Goal: Task Accomplishment & Management: Use online tool/utility

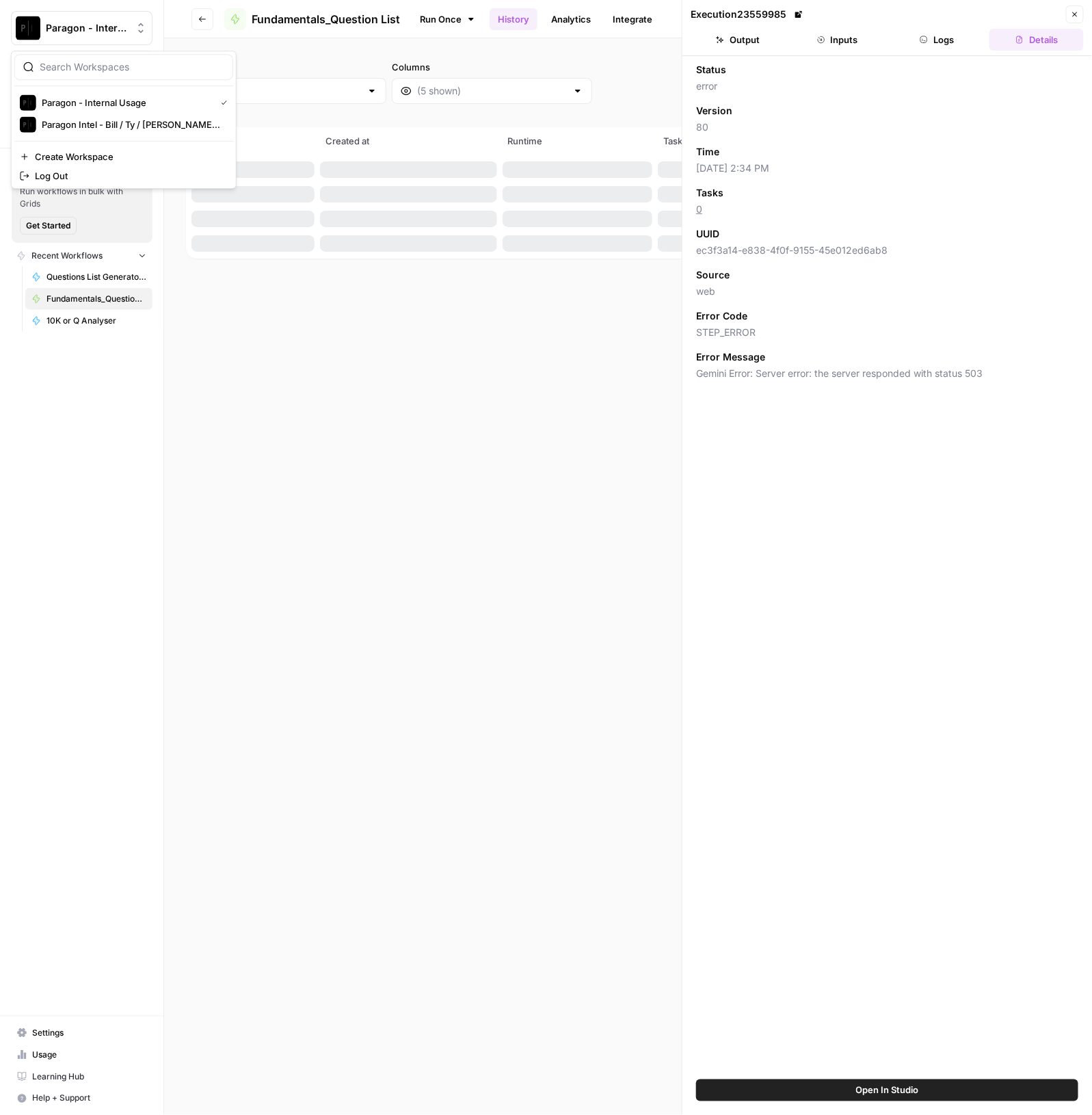
click at [116, 124] on span "Paragon Intel - Bill / Ty / [PERSON_NAME] R&D" at bounding box center [132, 124] width 180 height 13
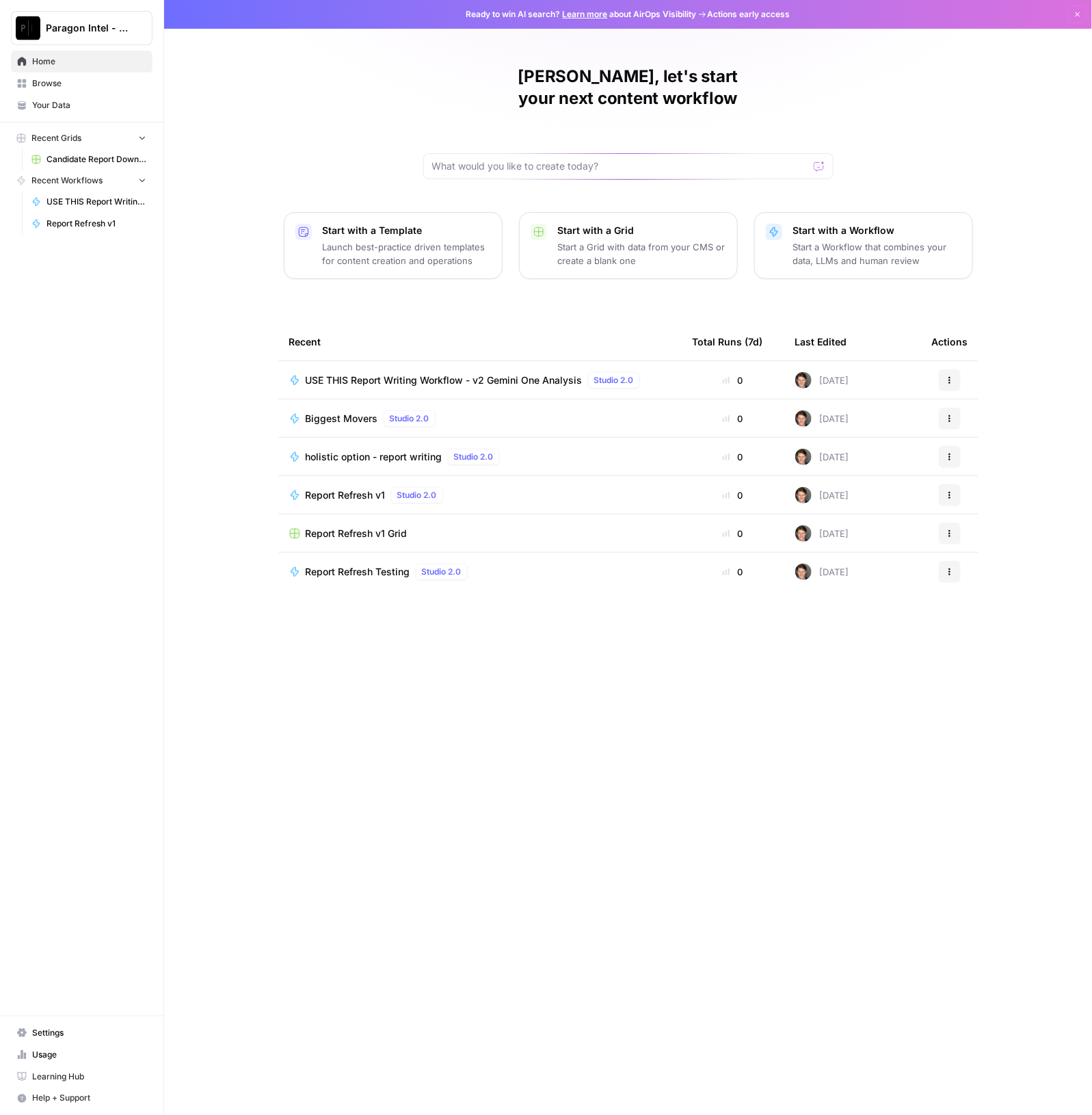
click at [383, 373] on span "USE THIS Report Writing Workflow - v2 Gemini One Analysis" at bounding box center [444, 380] width 277 height 13
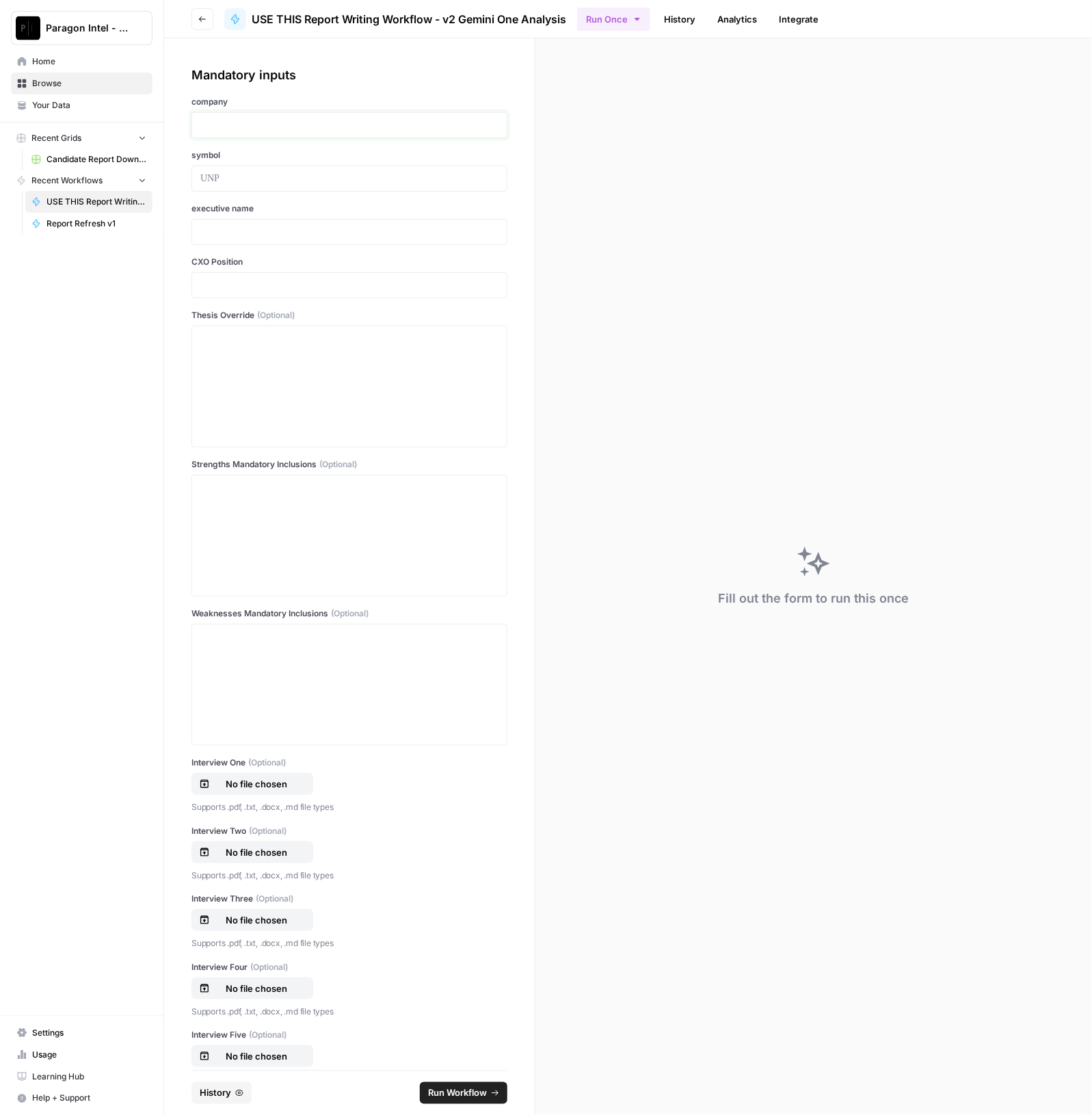
click at [260, 121] on p at bounding box center [349, 125] width 298 height 13
click at [245, 234] on p at bounding box center [349, 231] width 298 height 13
click at [282, 287] on p at bounding box center [349, 285] width 298 height 13
drag, startPoint x: 431, startPoint y: 282, endPoint x: 151, endPoint y: 290, distance: 280.1
click at [151, 290] on div "**********" at bounding box center [546, 557] width 1092 height 1115
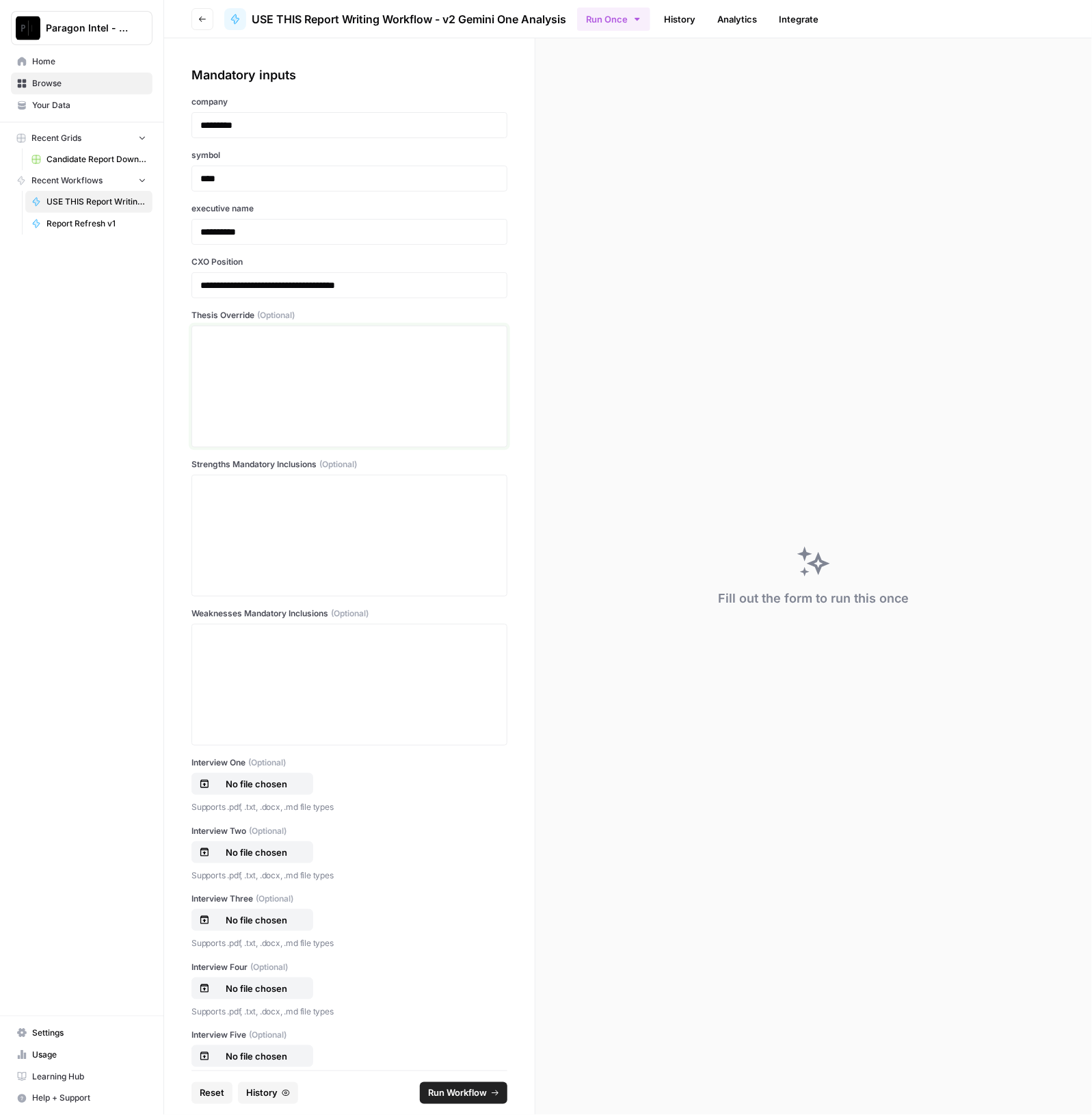
click at [204, 367] on div at bounding box center [349, 386] width 298 height 109
click at [254, 504] on div at bounding box center [349, 535] width 298 height 109
click at [270, 357] on div at bounding box center [349, 386] width 298 height 109
click at [346, 378] on div at bounding box center [349, 386] width 298 height 109
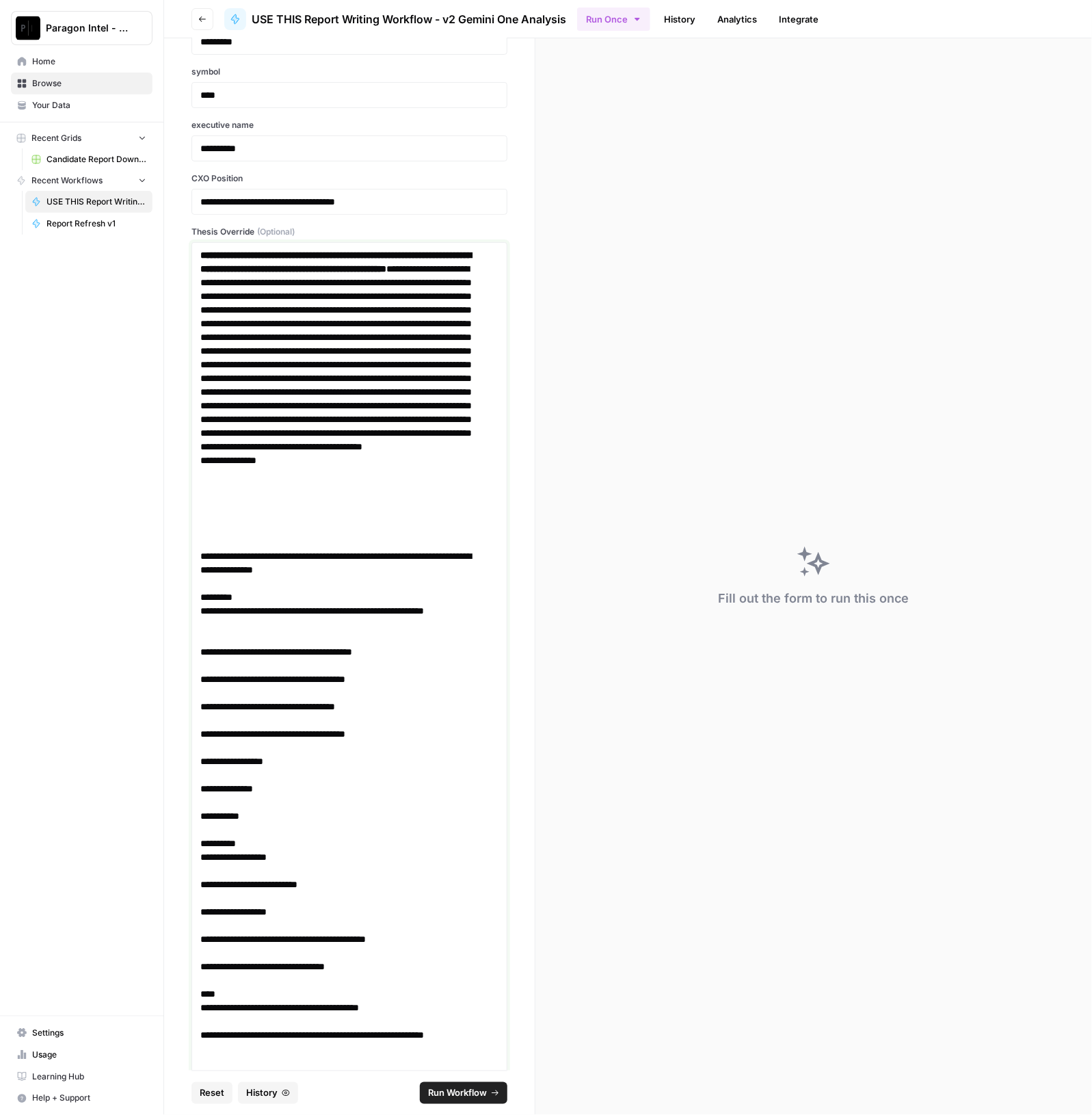
scroll to position [21, 0]
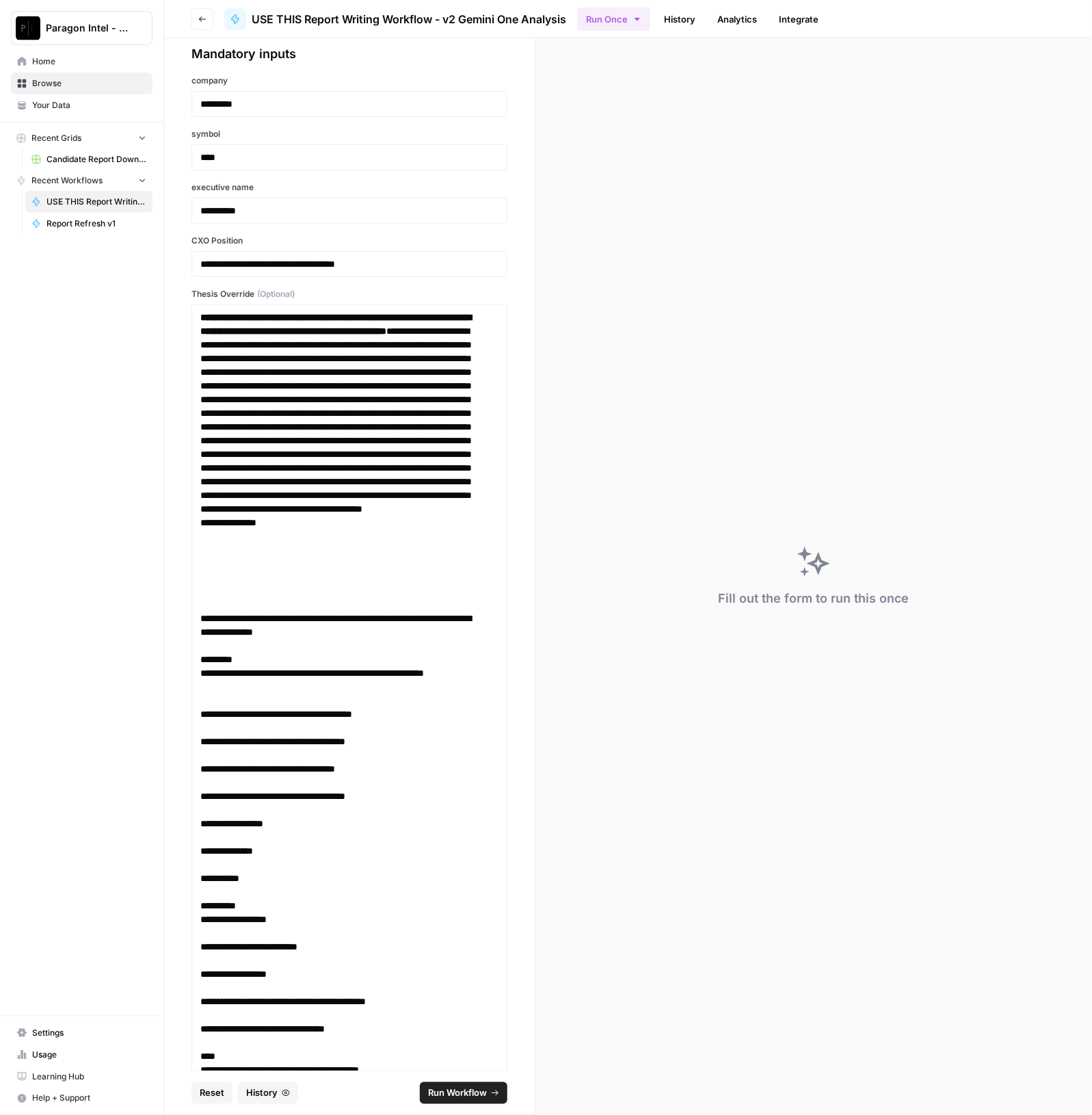
click at [198, 315] on div "**********" at bounding box center [349, 776] width 316 height 943
click at [238, 312] on strong "**********" at bounding box center [336, 324] width 271 height 23
click at [311, 576] on p "**********" at bounding box center [343, 454] width 285 height 287
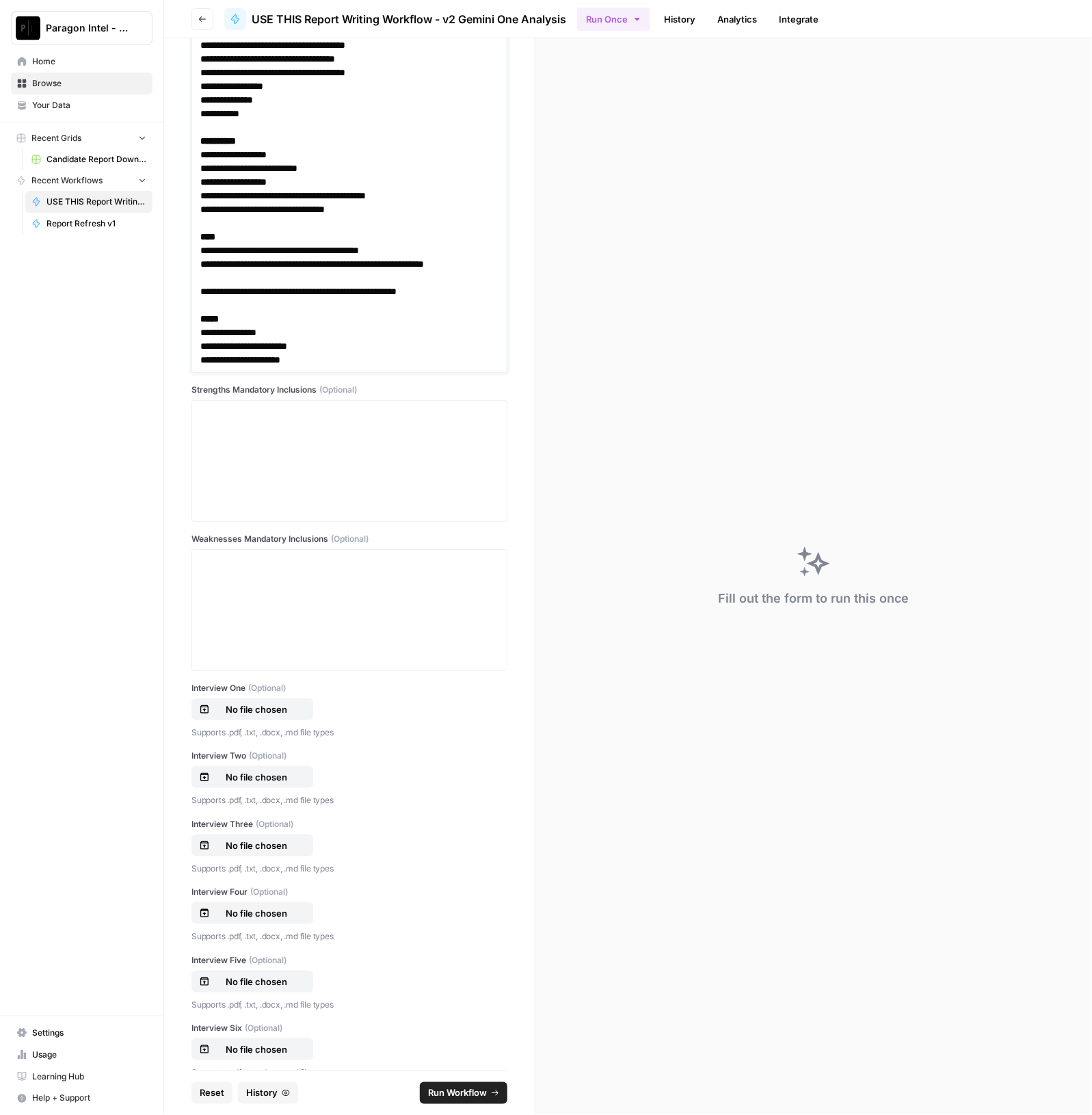
scroll to position [705, 0]
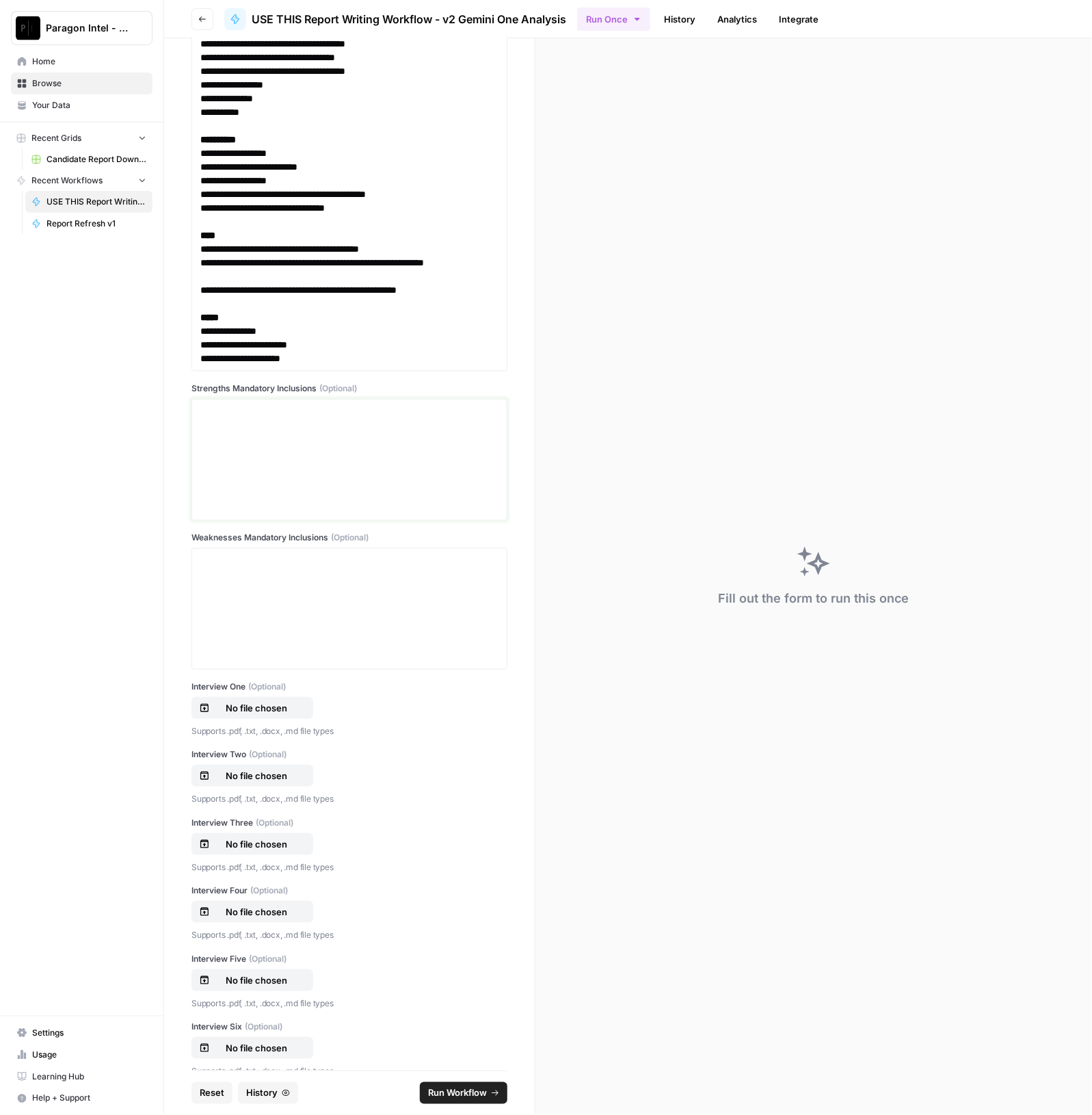
click at [323, 466] on div at bounding box center [349, 459] width 298 height 109
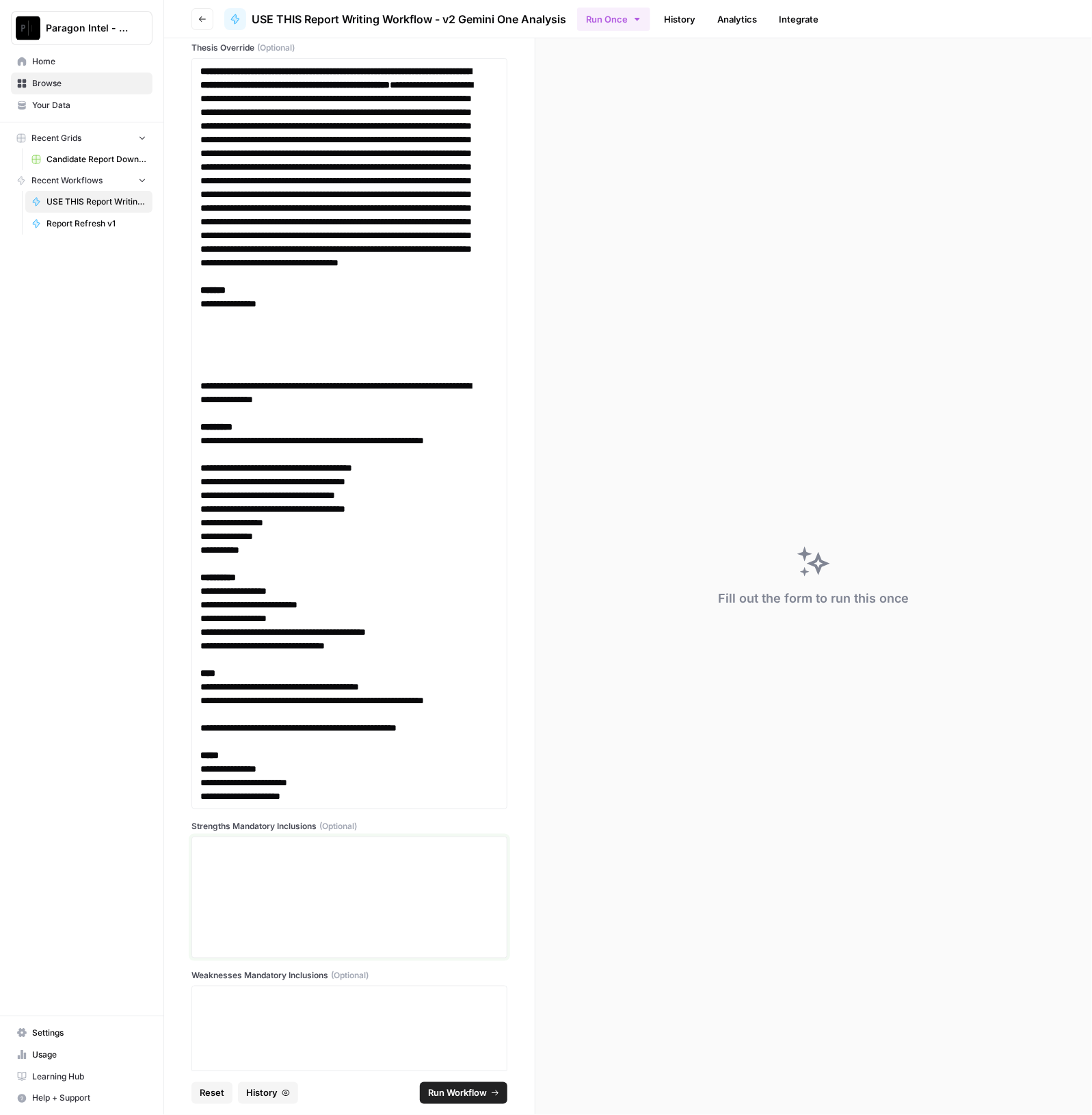
scroll to position [513, 0]
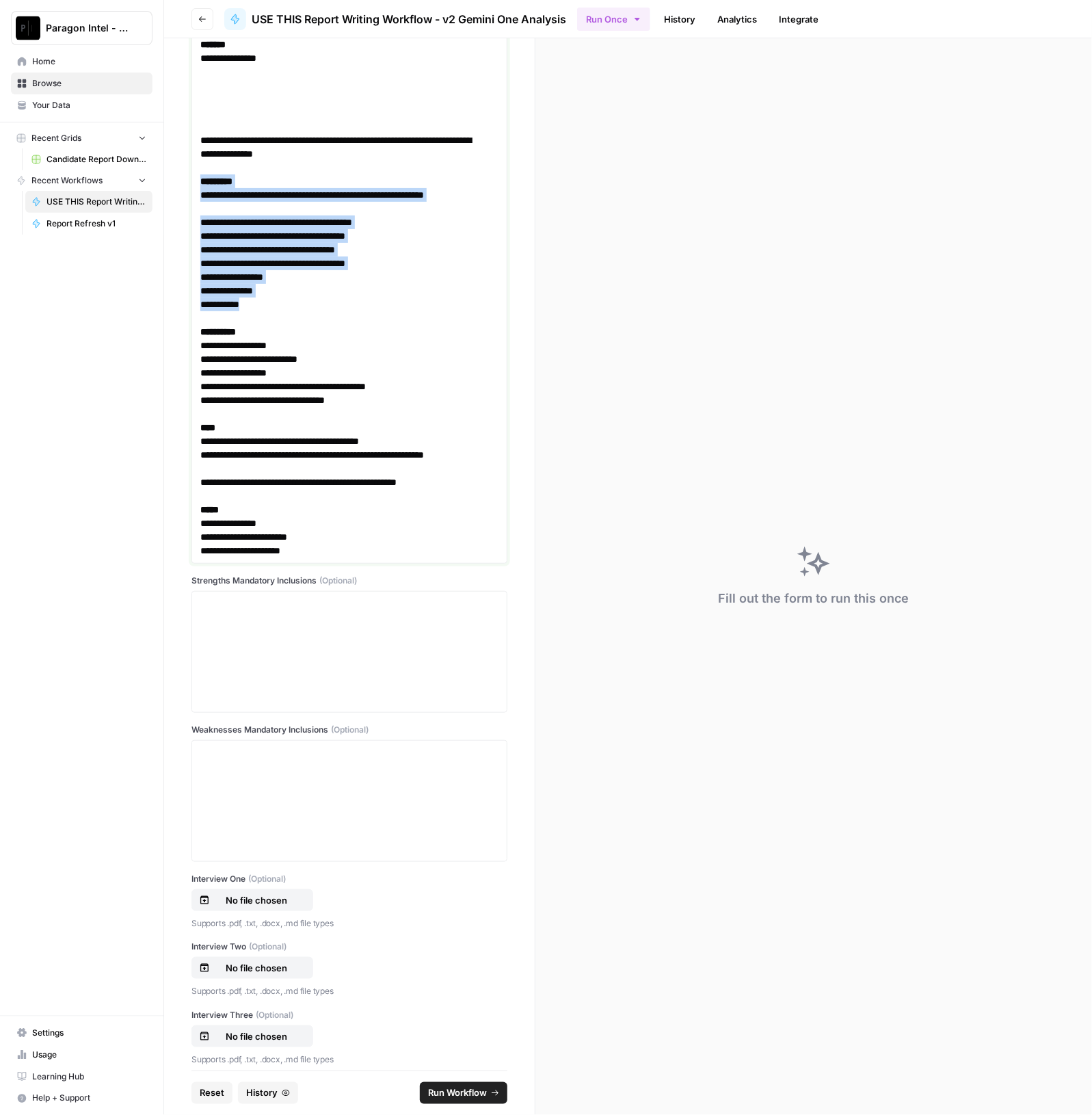
drag, startPoint x: 267, startPoint y: 302, endPoint x: 175, endPoint y: 183, distance: 150.4
click at [175, 183] on div "**********" at bounding box center [349, 554] width 370 height 1032
copy div "**********"
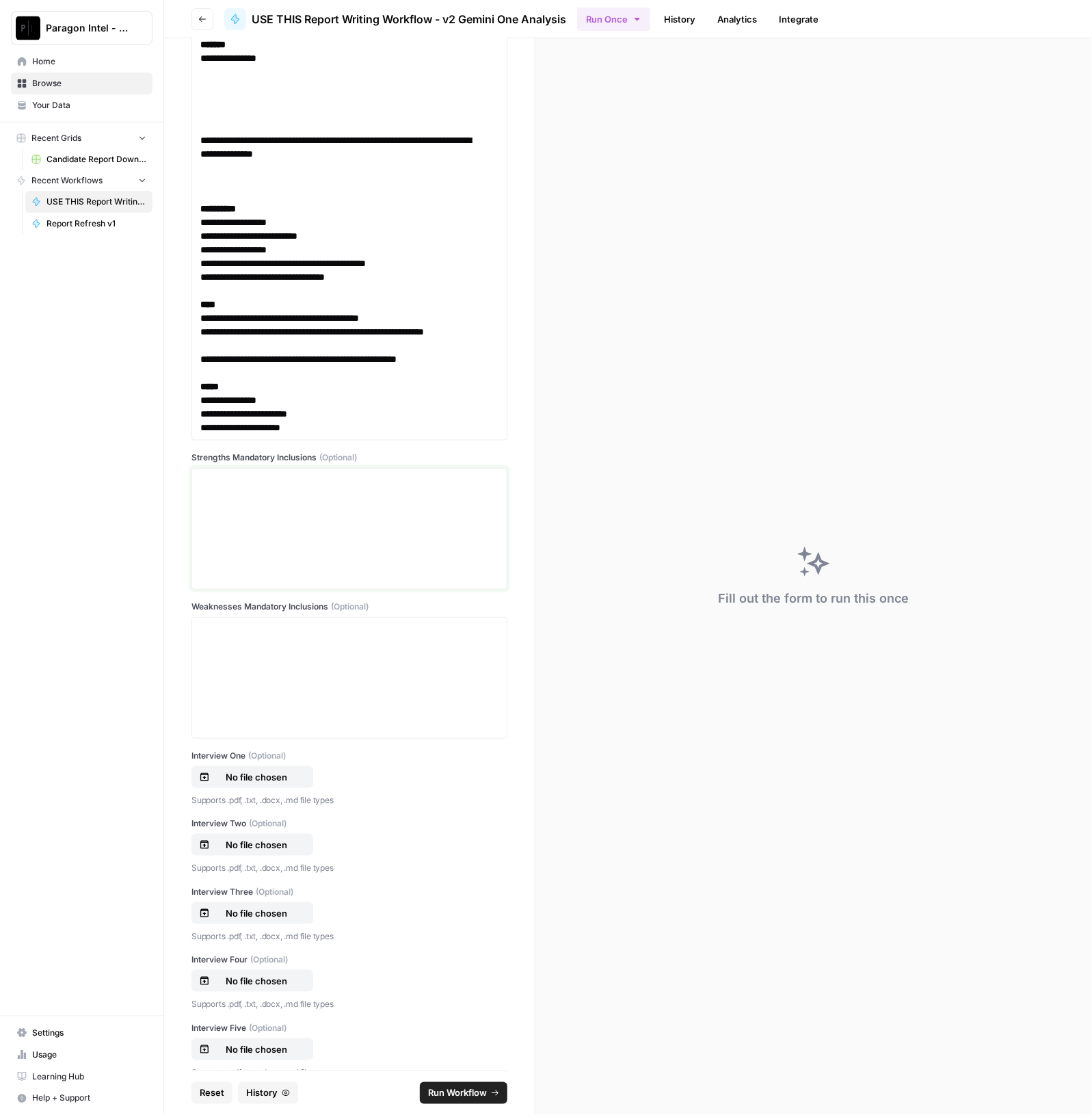
click at [247, 500] on div at bounding box center [349, 529] width 298 height 109
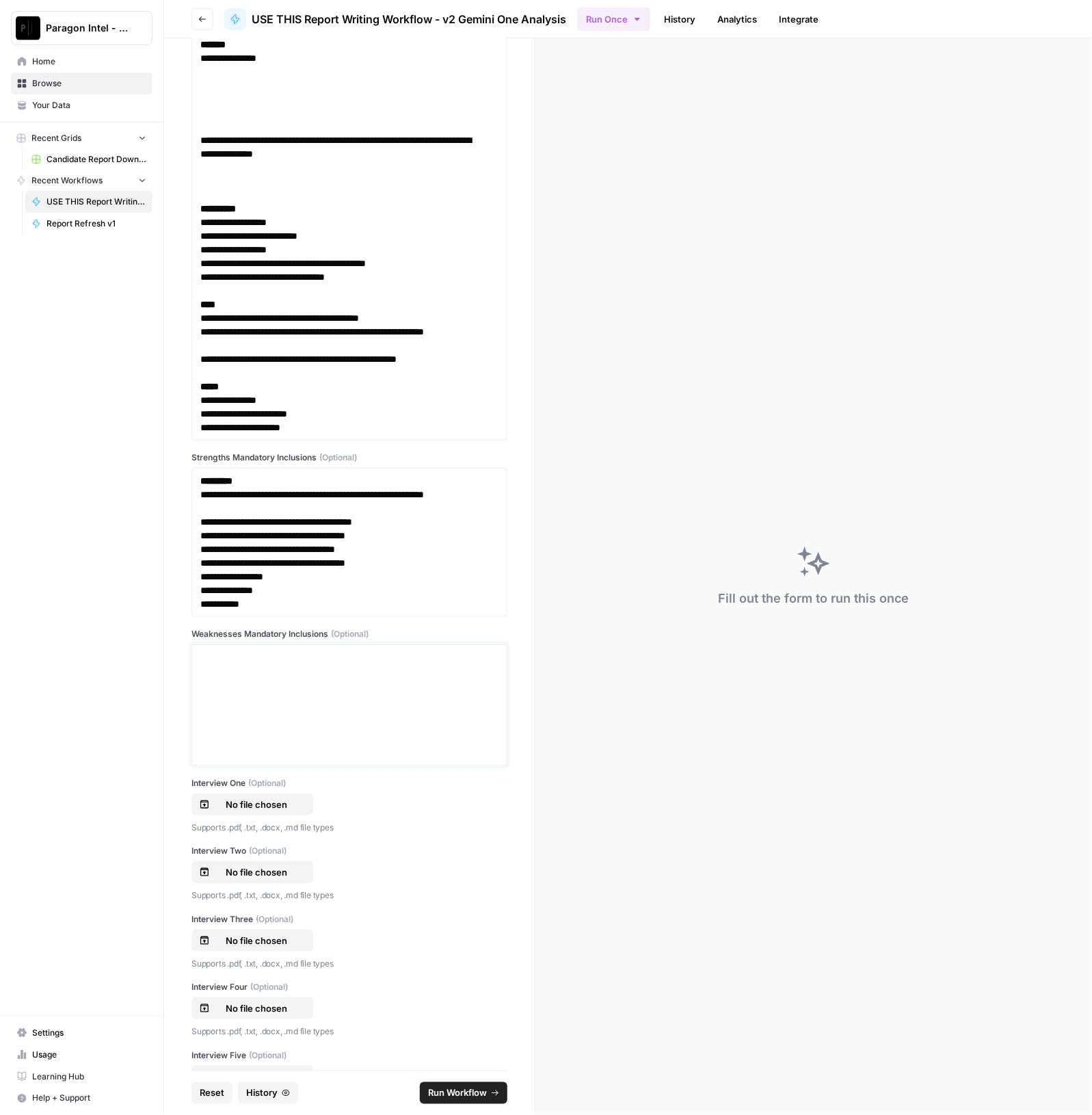
click at [269, 671] on div at bounding box center [349, 705] width 298 height 109
drag, startPoint x: 404, startPoint y: 286, endPoint x: 162, endPoint y: 203, distance: 255.8
click at [162, 203] on div "**********" at bounding box center [546, 557] width 1092 height 1115
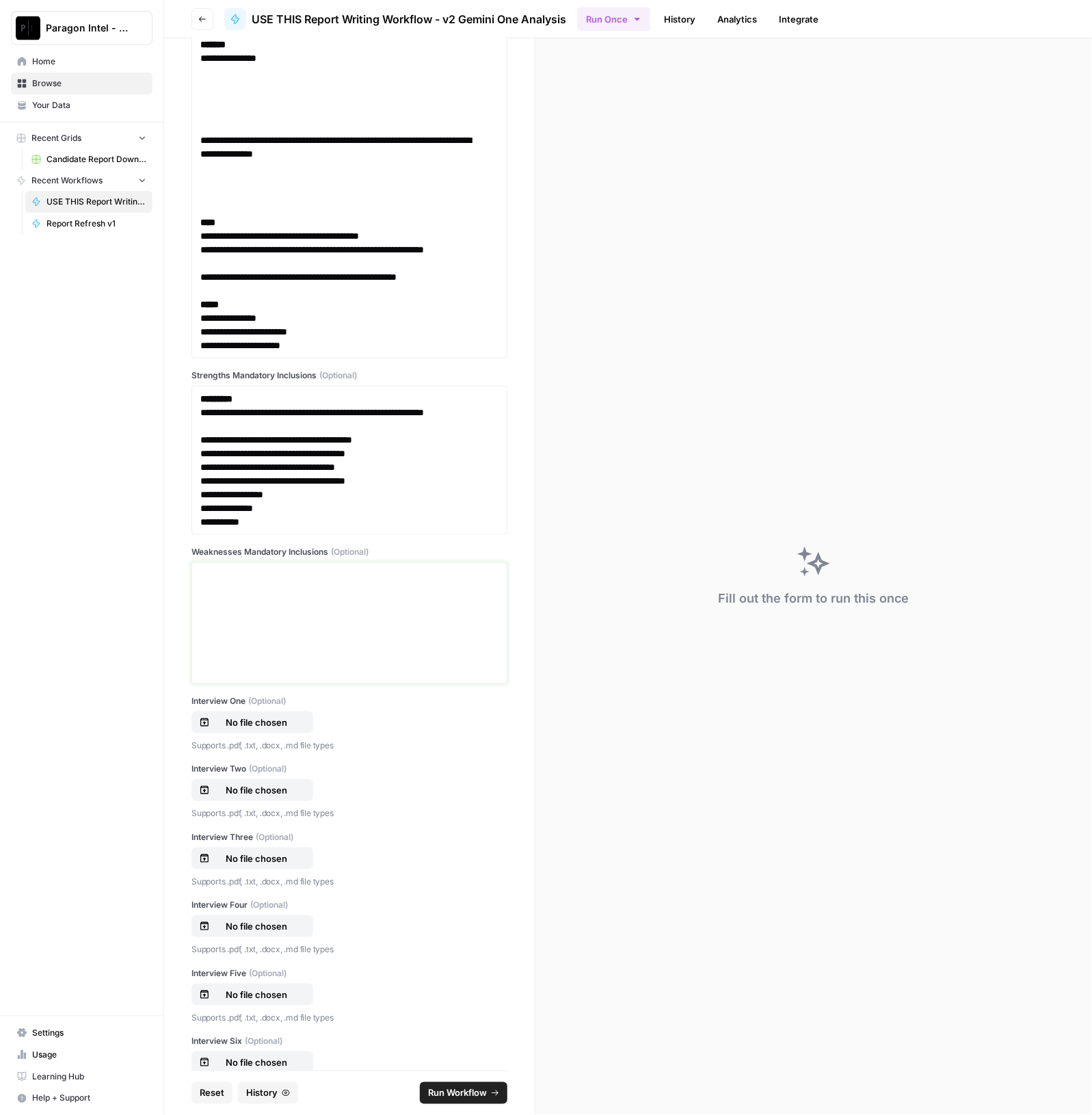
click at [236, 580] on div at bounding box center [349, 623] width 298 height 109
click at [222, 207] on p at bounding box center [349, 208] width 298 height 13
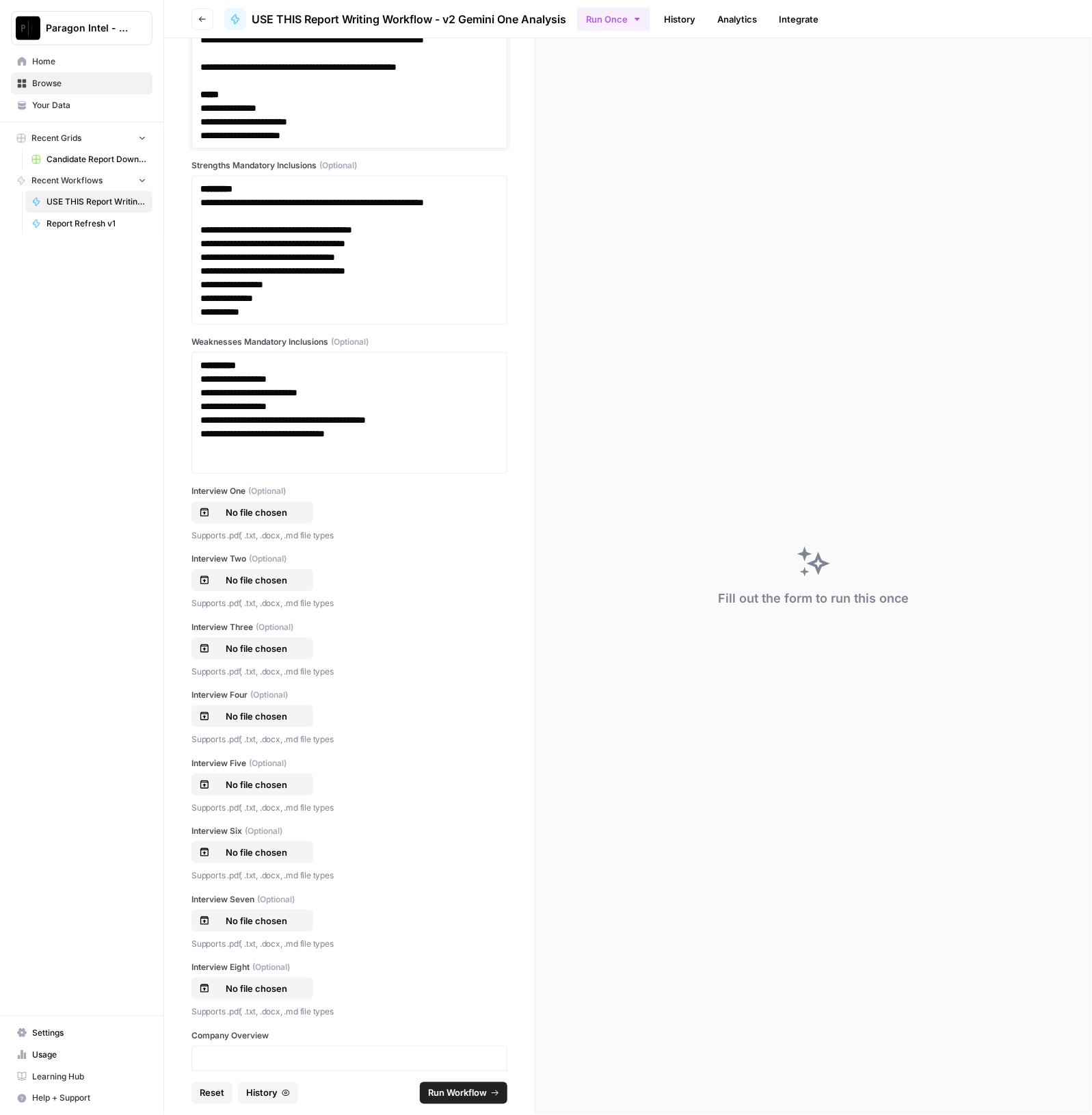
scroll to position [683, 0]
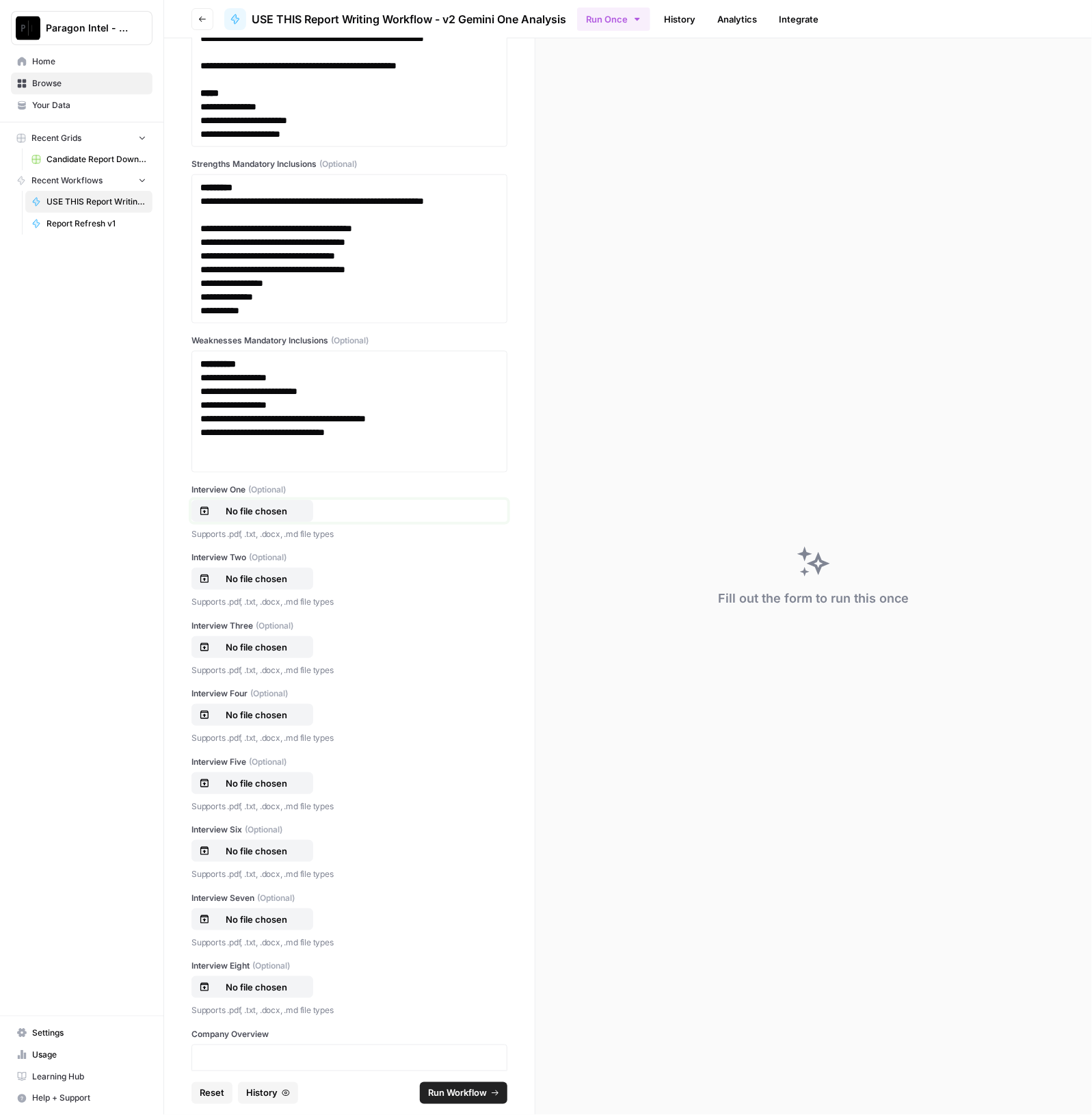
click at [268, 510] on p "No file chosen" at bounding box center [256, 510] width 87 height 13
click at [265, 576] on p "No file chosen" at bounding box center [256, 578] width 87 height 13
click at [275, 640] on p "No file chosen" at bounding box center [256, 647] width 87 height 13
click at [207, 712] on icon "button" at bounding box center [204, 714] width 11 height 11
click at [241, 776] on p "No file chosen" at bounding box center [256, 783] width 87 height 13
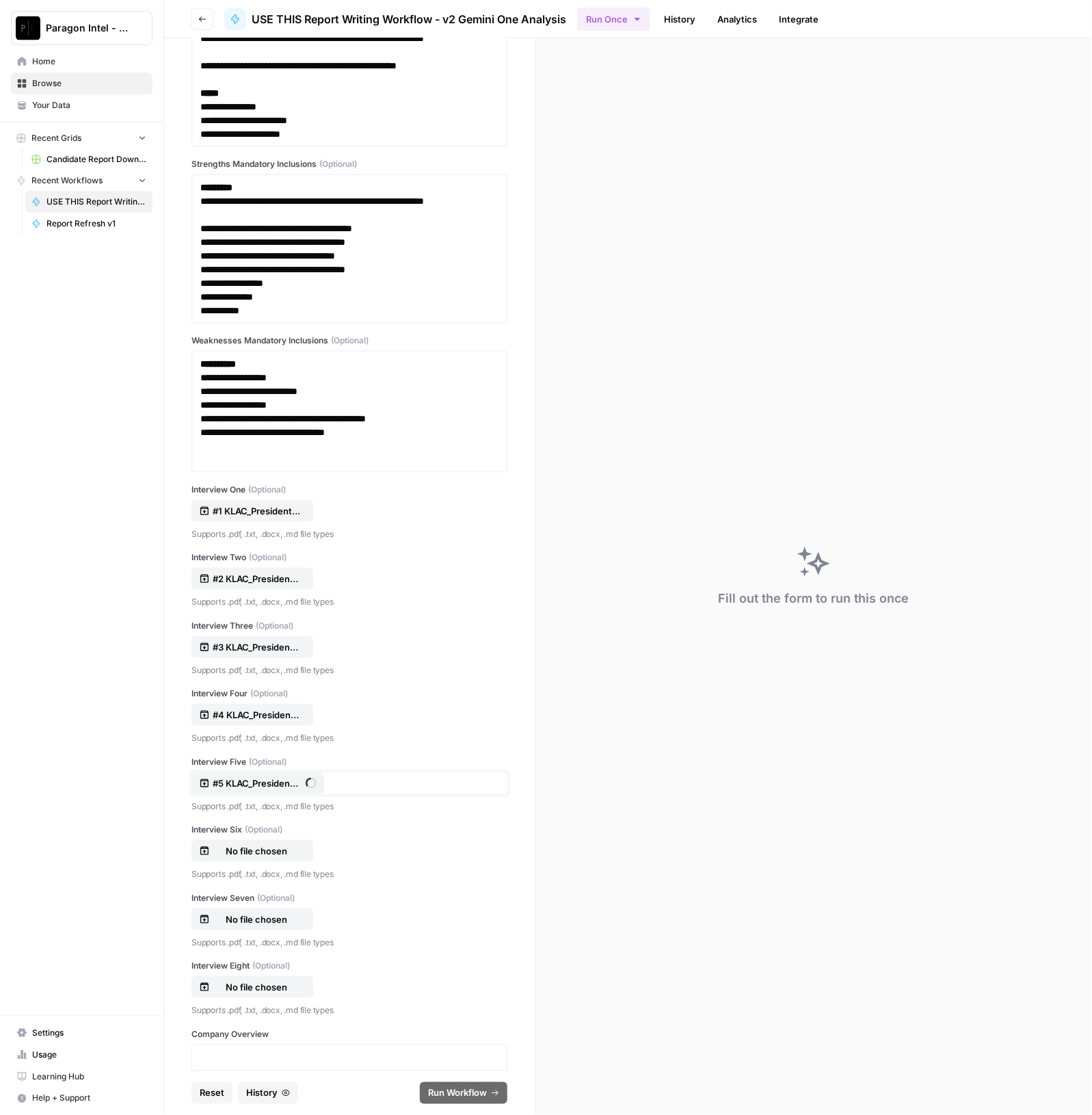
scroll to position [855, 0]
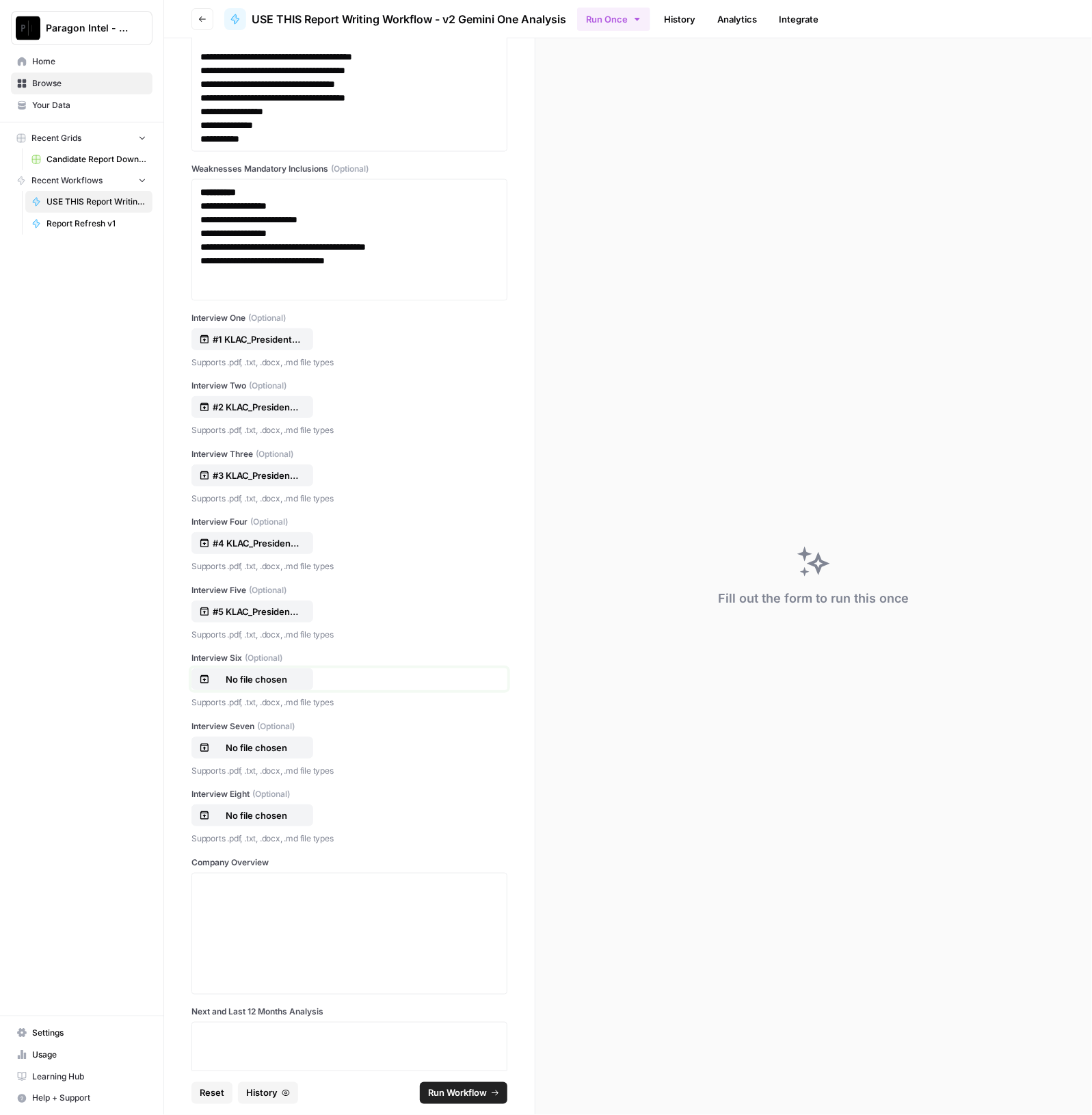
click at [240, 679] on p "No file chosen" at bounding box center [256, 679] width 87 height 13
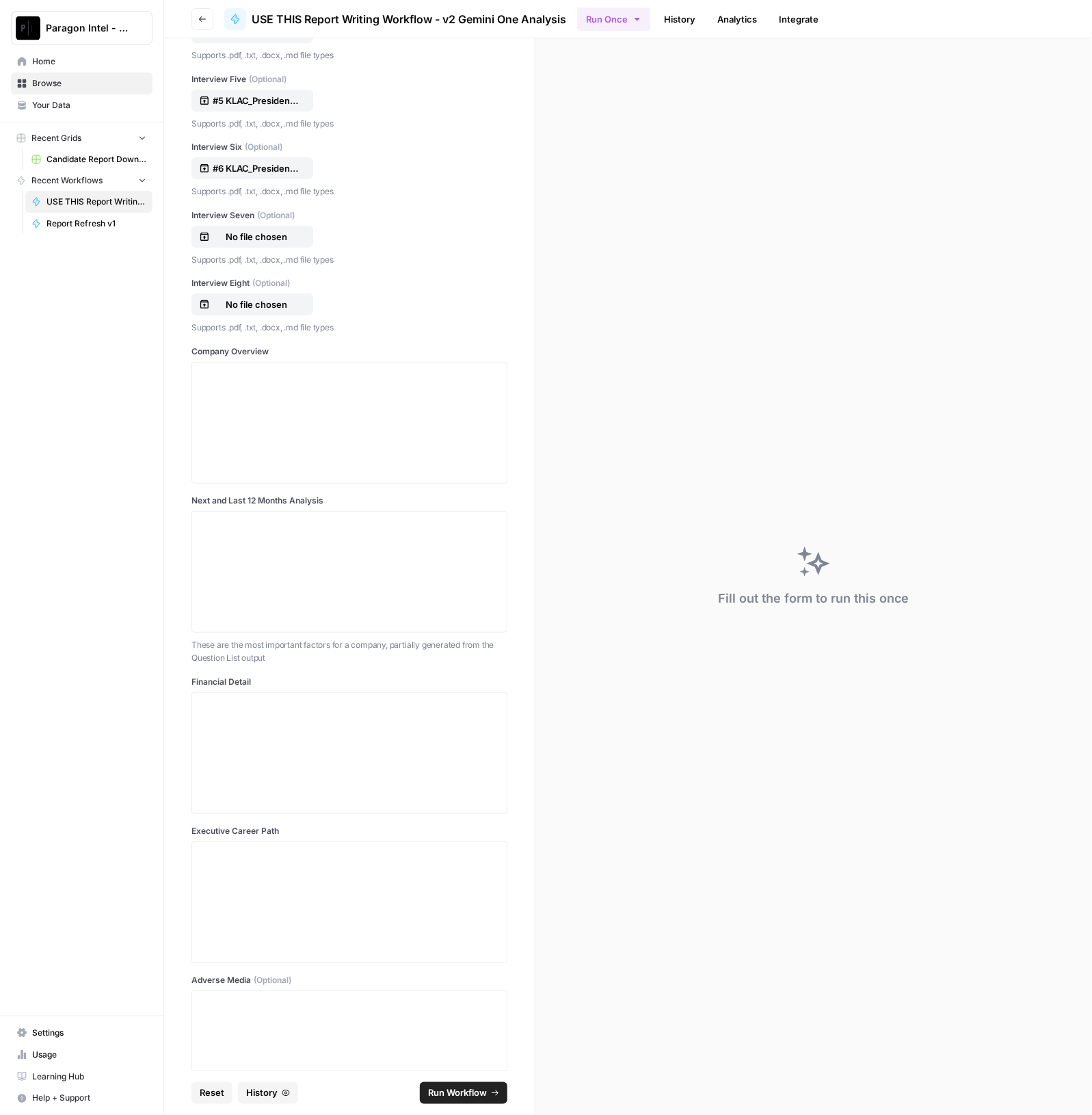
scroll to position [1367, 0]
click at [340, 392] on div at bounding box center [349, 422] width 298 height 109
click at [373, 405] on div at bounding box center [349, 422] width 298 height 109
click at [310, 383] on div at bounding box center [349, 422] width 298 height 109
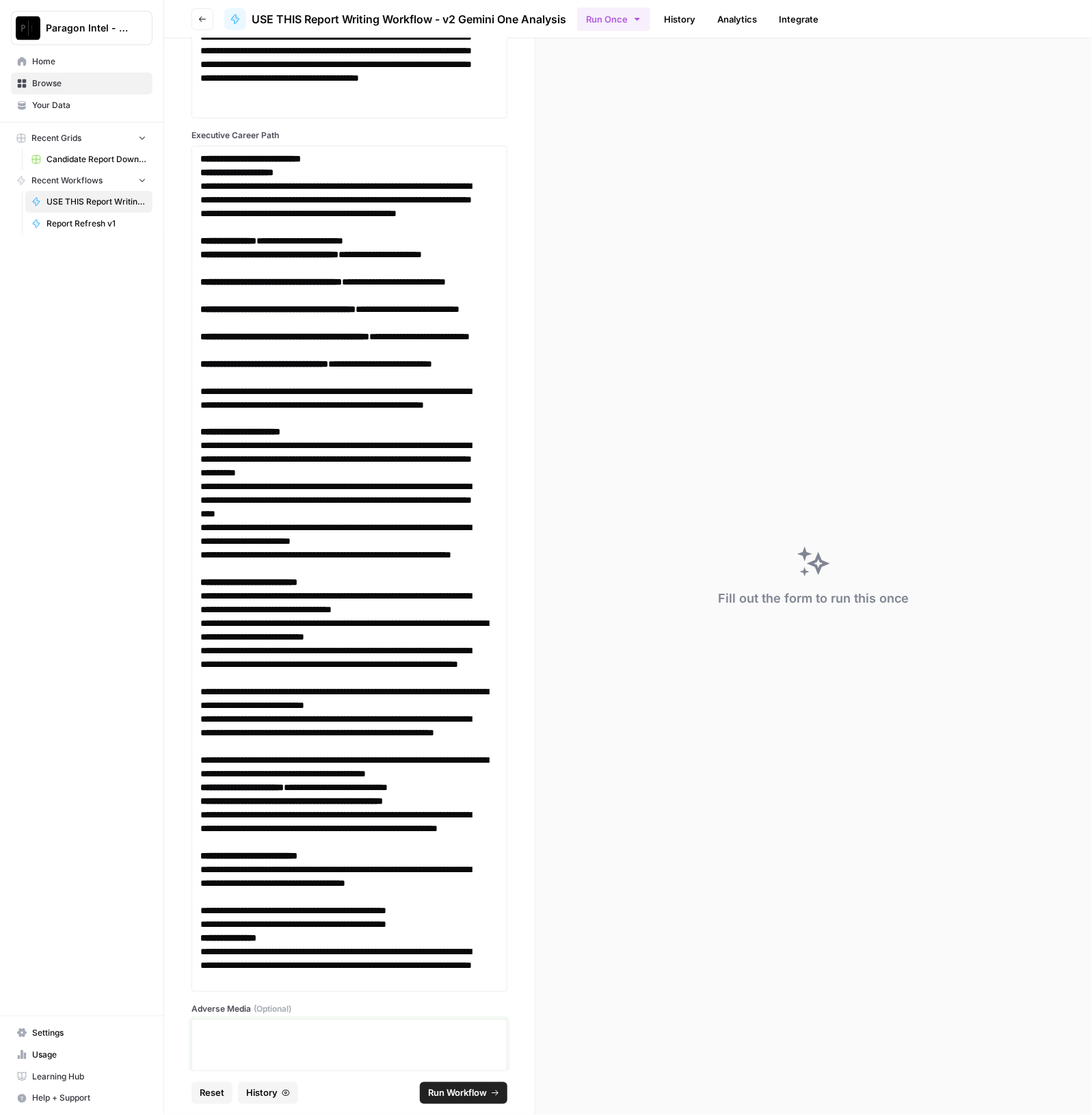
scroll to position [11472, 0]
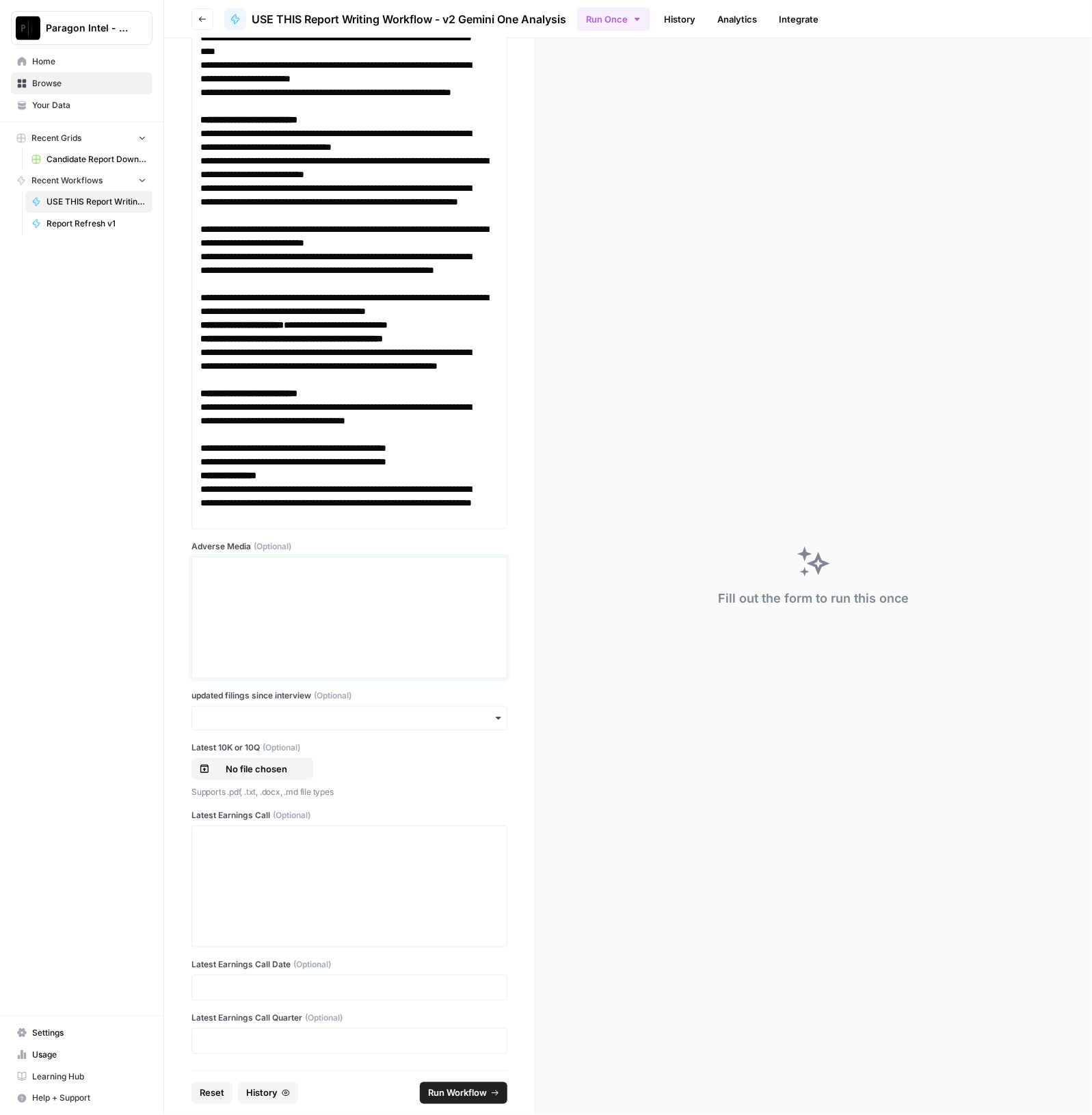
click at [265, 573] on p at bounding box center [349, 569] width 298 height 13
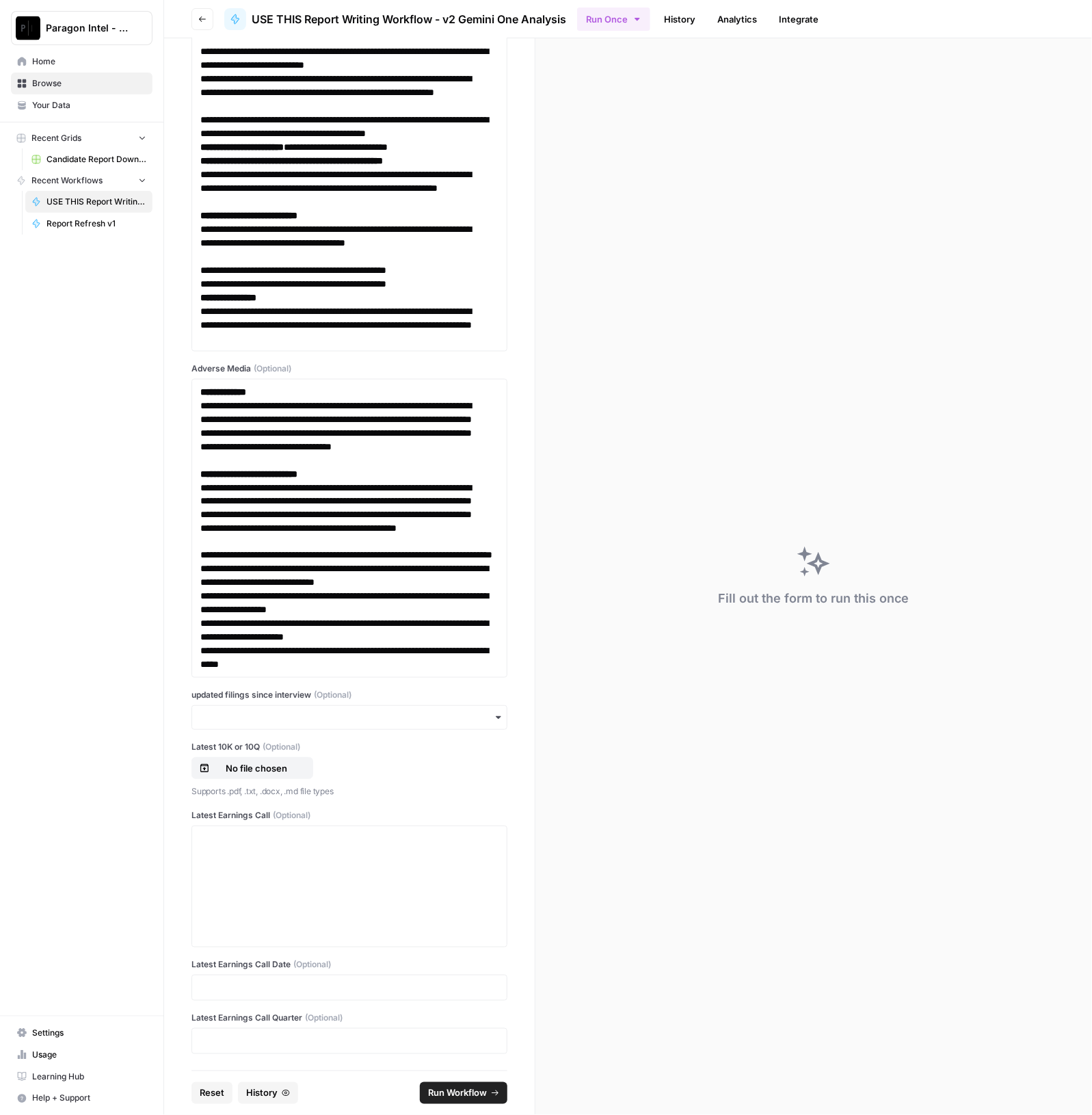
scroll to position [11663, 0]
click at [357, 866] on div at bounding box center [349, 886] width 298 height 109
click at [297, 778] on button "No file chosen" at bounding box center [253, 768] width 122 height 22
click at [289, 714] on input "updated filings since interview (Optional)" at bounding box center [349, 717] width 298 height 13
click at [243, 779] on div "no" at bounding box center [343, 781] width 302 height 26
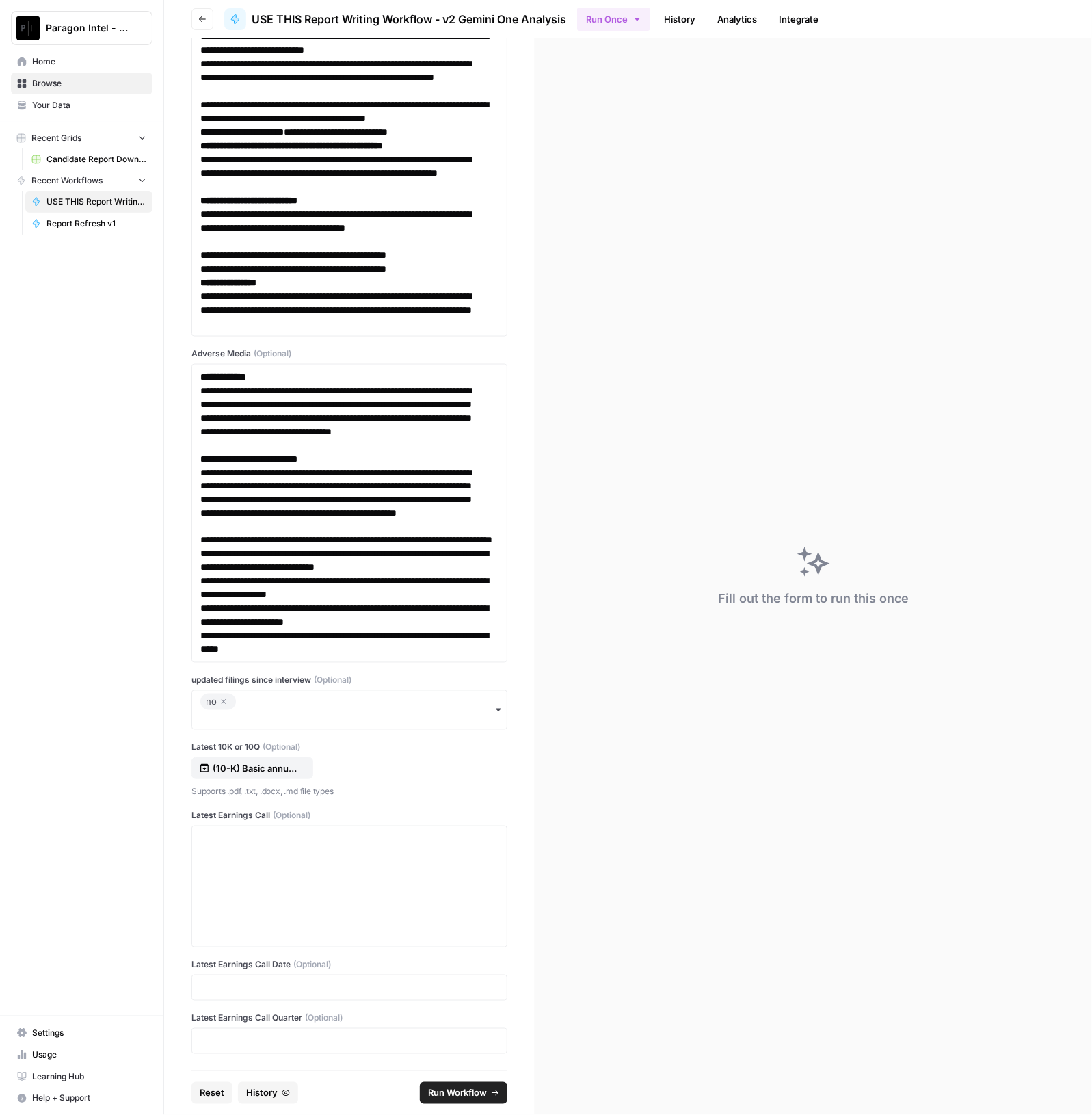
click at [133, 764] on div "Paragon Intel - Bill / [PERSON_NAME] / [PERSON_NAME] R&D Home Browse Your Data …" at bounding box center [82, 557] width 163 height 1115
click at [266, 874] on div at bounding box center [349, 886] width 298 height 109
click at [281, 982] on p at bounding box center [349, 987] width 298 height 13
click at [282, 1043] on p at bounding box center [349, 1040] width 298 height 13
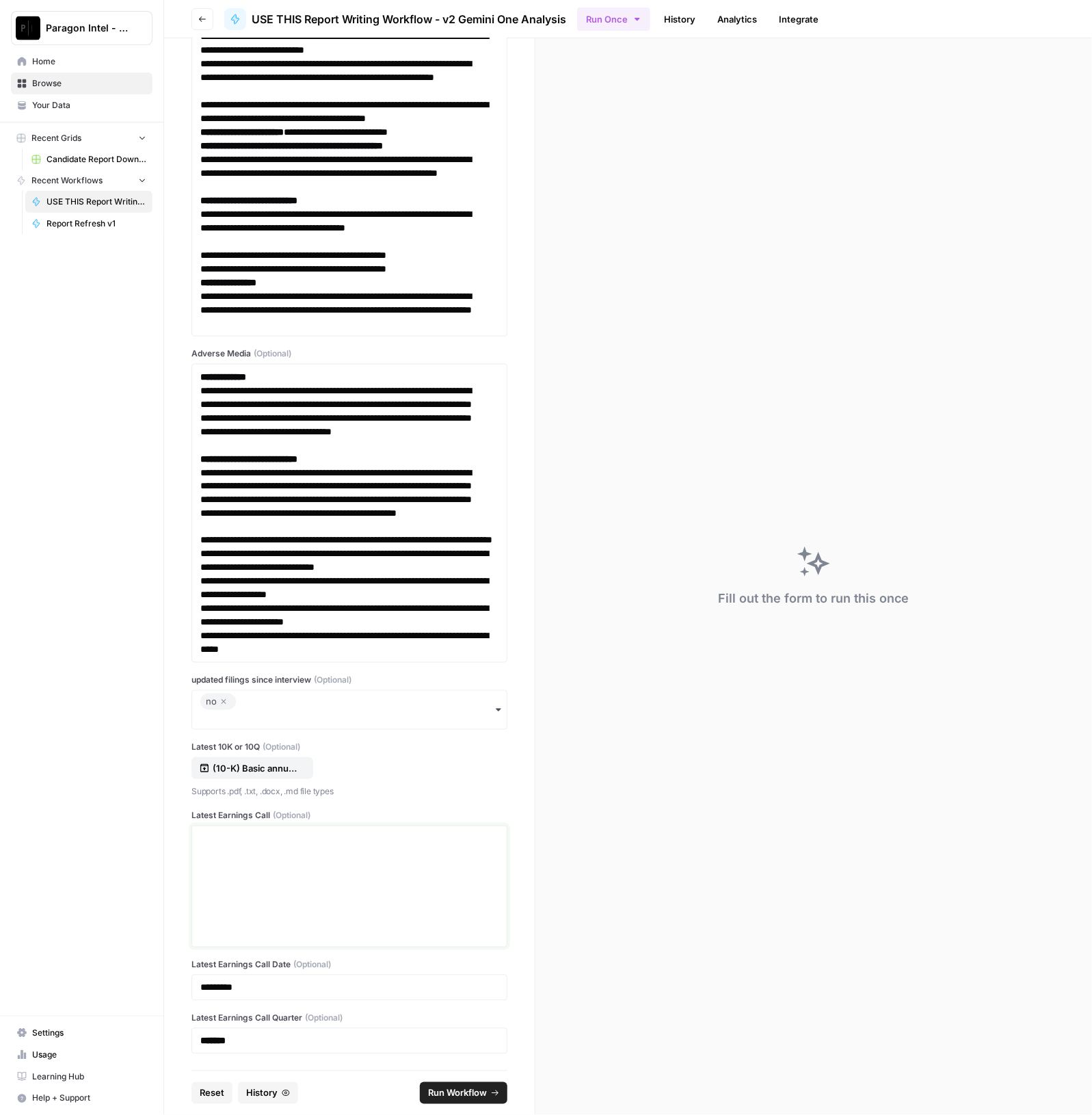
click at [277, 877] on div at bounding box center [349, 886] width 298 height 109
click at [263, 842] on p at bounding box center [349, 838] width 298 height 13
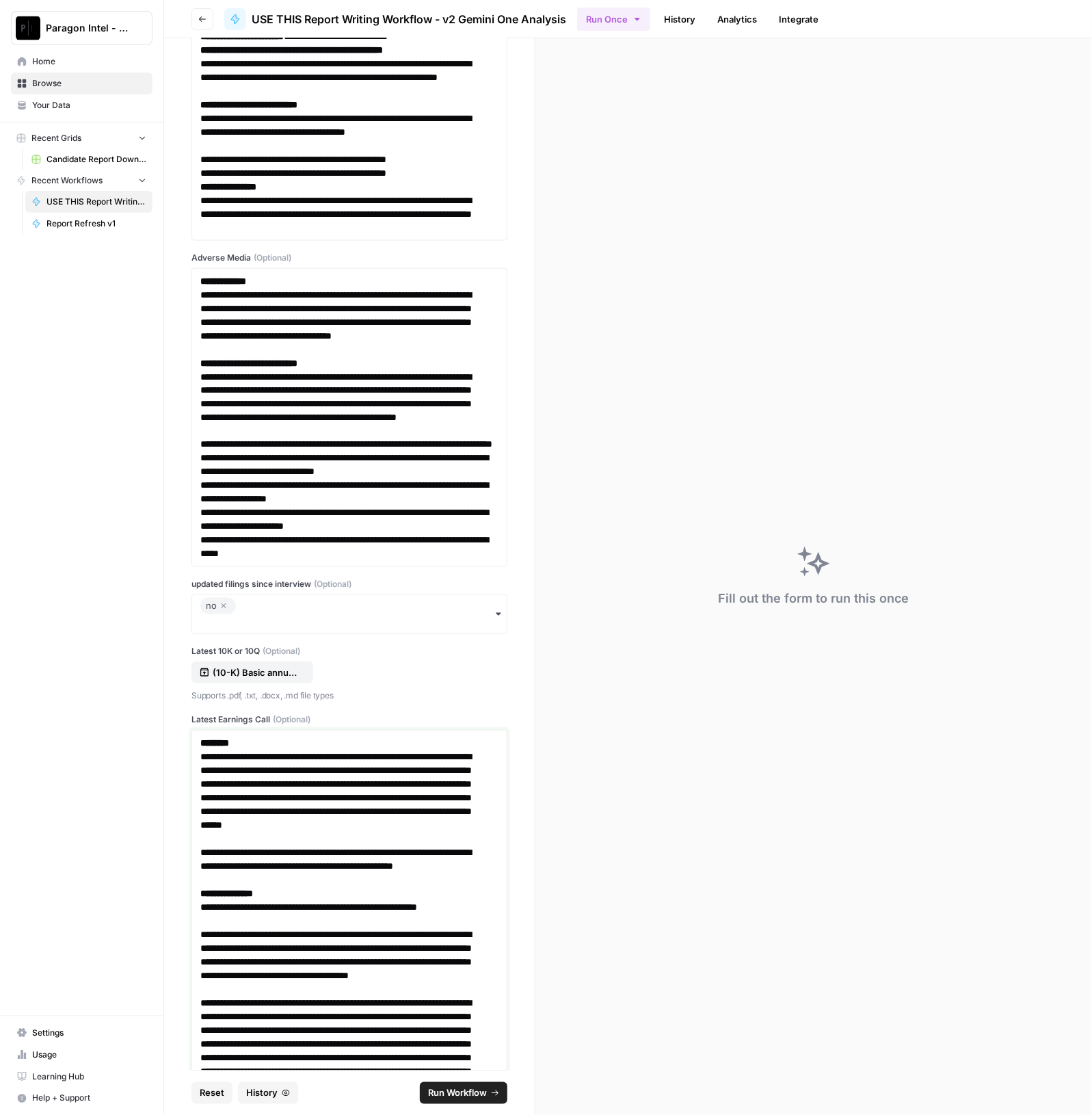
scroll to position [26776, 0]
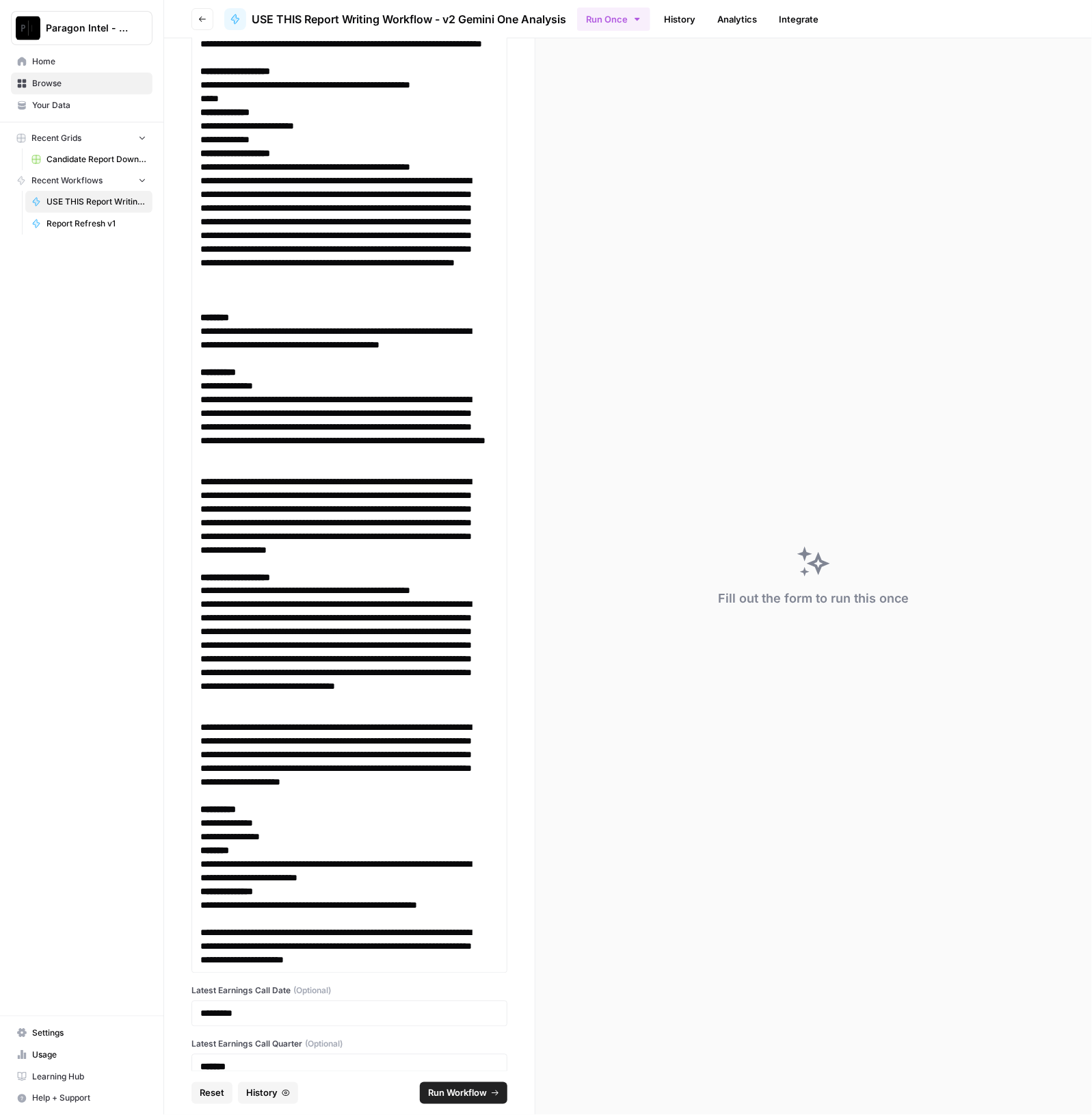
click at [463, 1084] on button "Run Workflow" at bounding box center [463, 1092] width 87 height 22
